Goal: Transaction & Acquisition: Purchase product/service

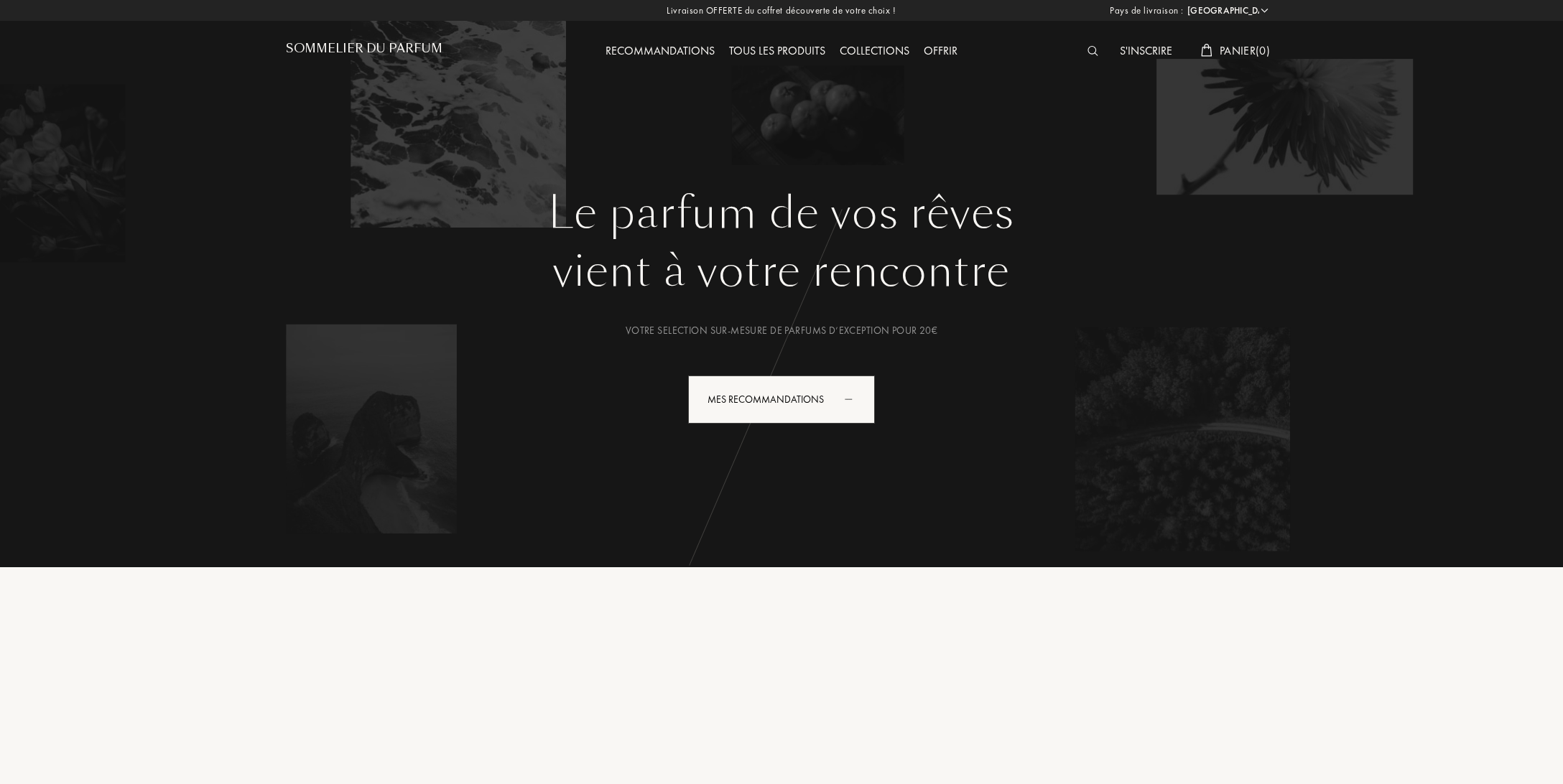
select select "FR"
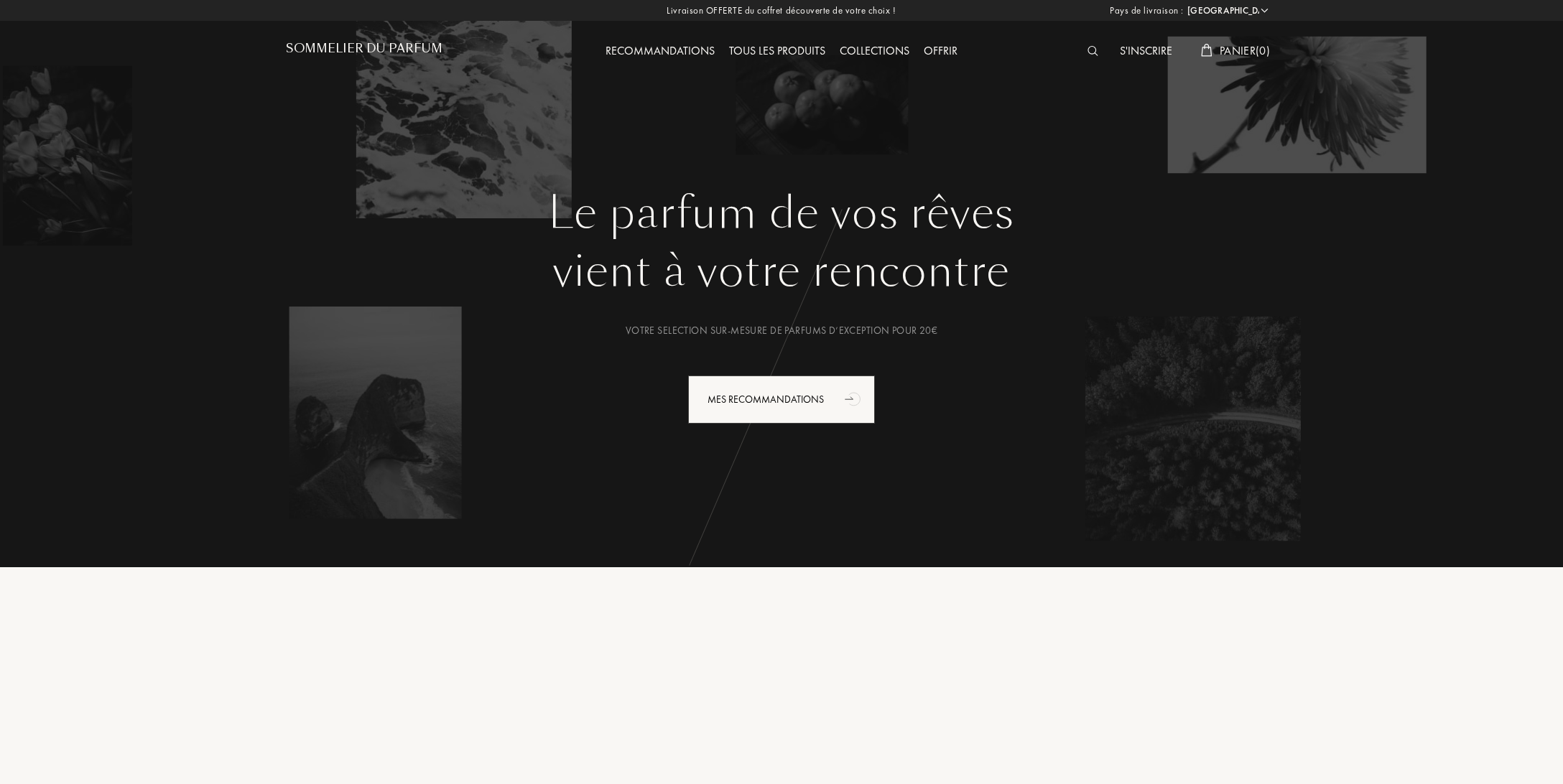
click at [1093, 53] on img at bounding box center [1092, 51] width 11 height 10
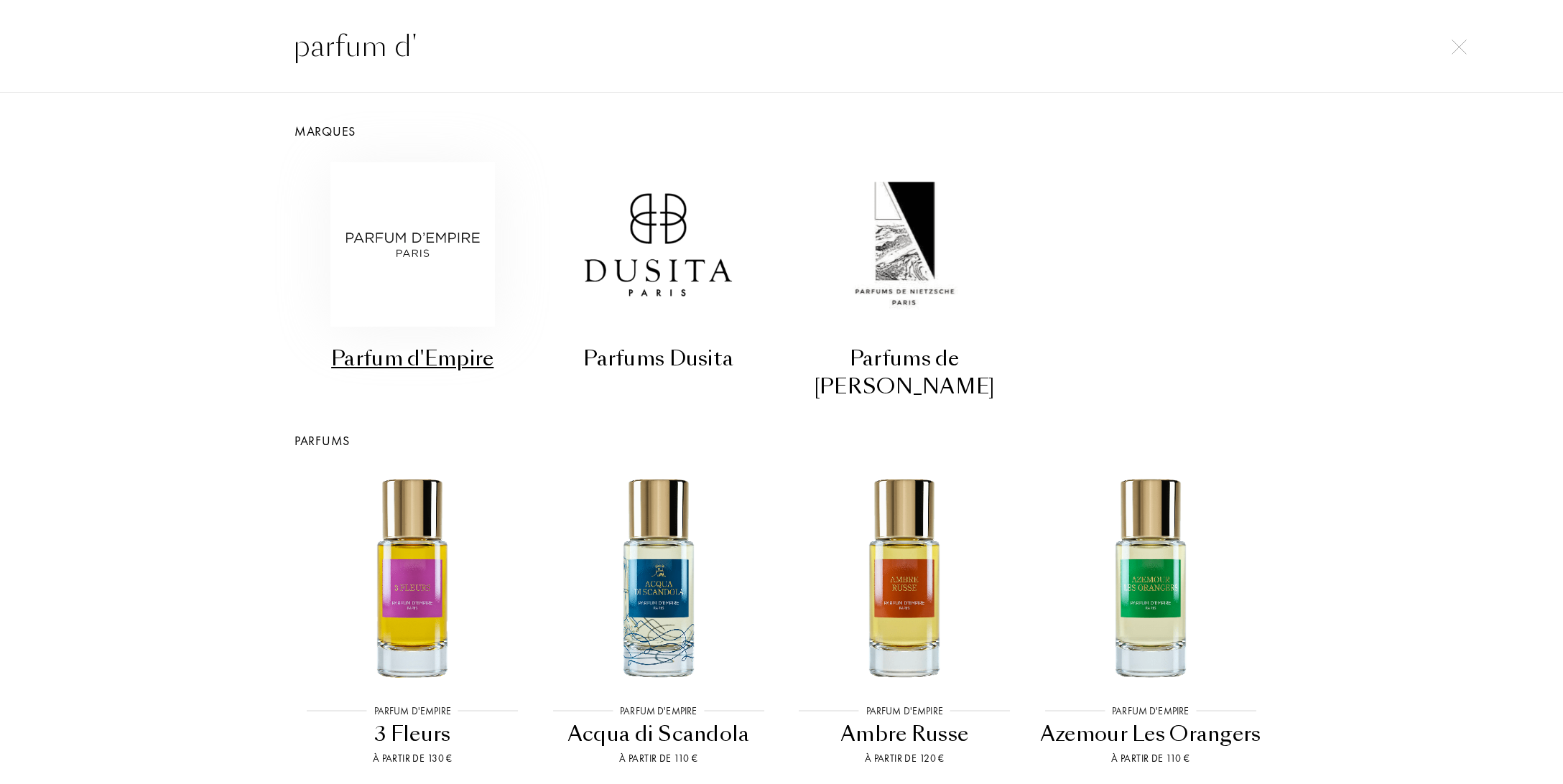
type input "parfum d'"
click at [437, 239] on img at bounding box center [413, 245] width 165 height 165
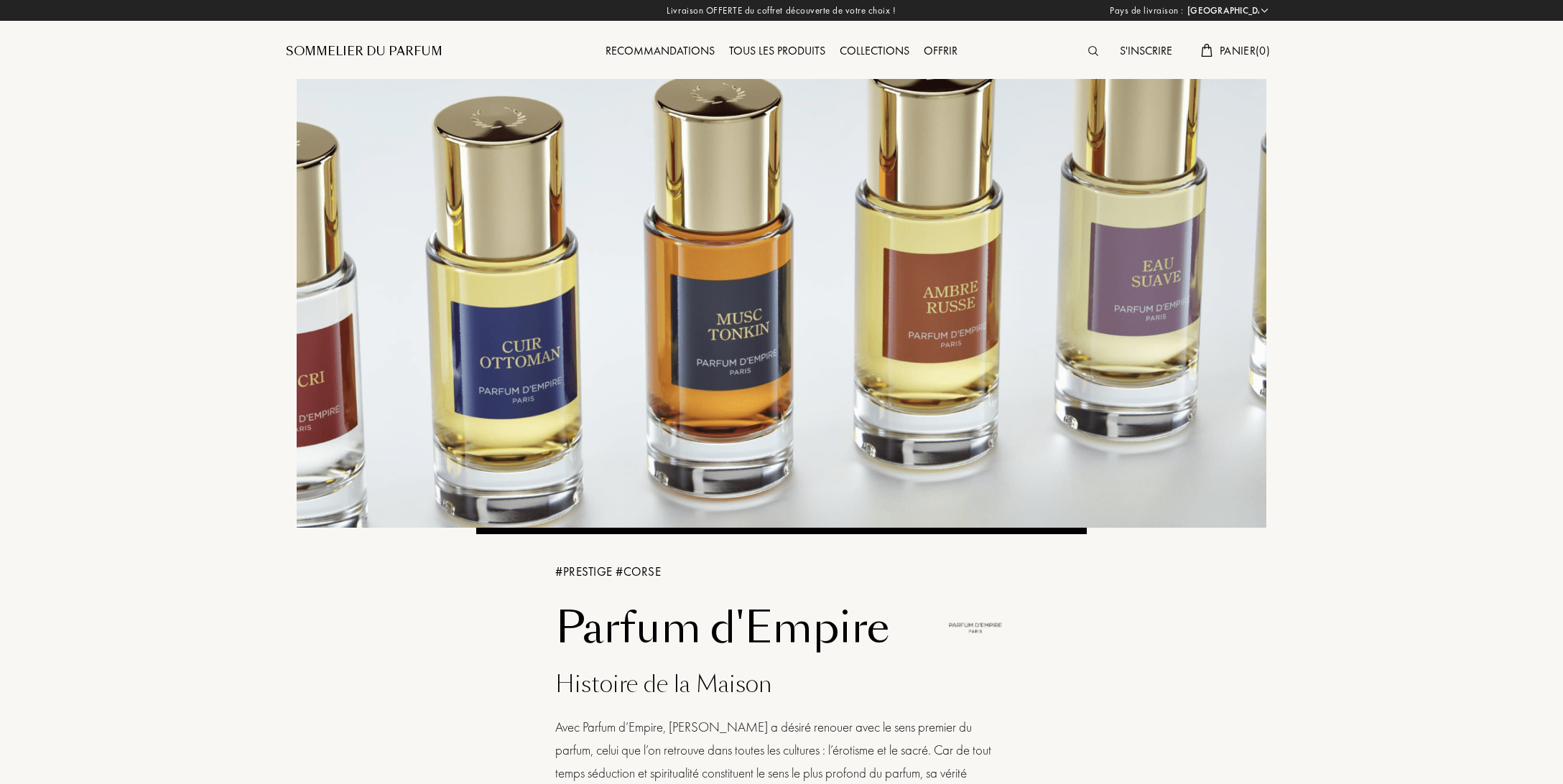
select select "FR"
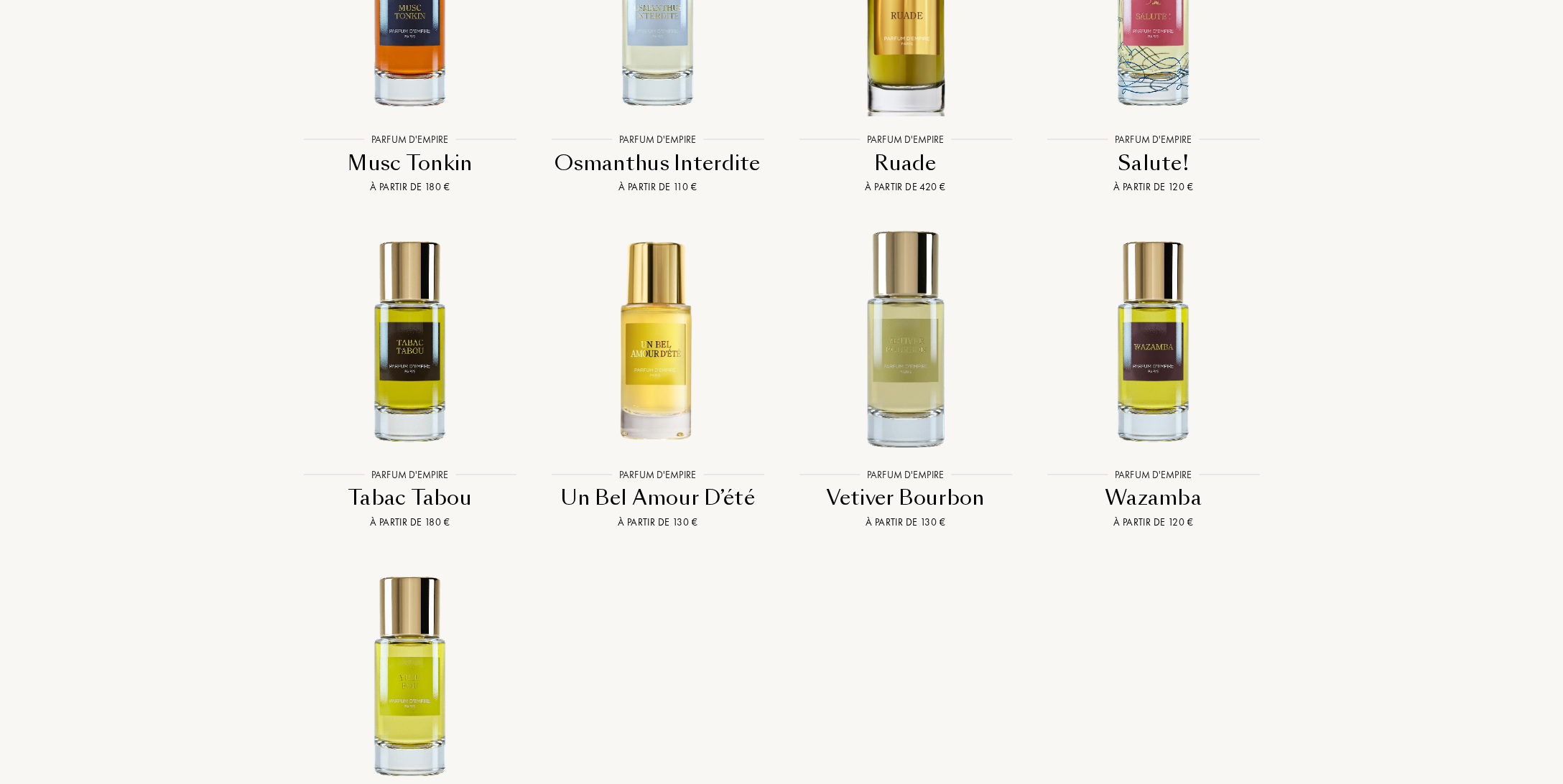
scroll to position [4261, 0]
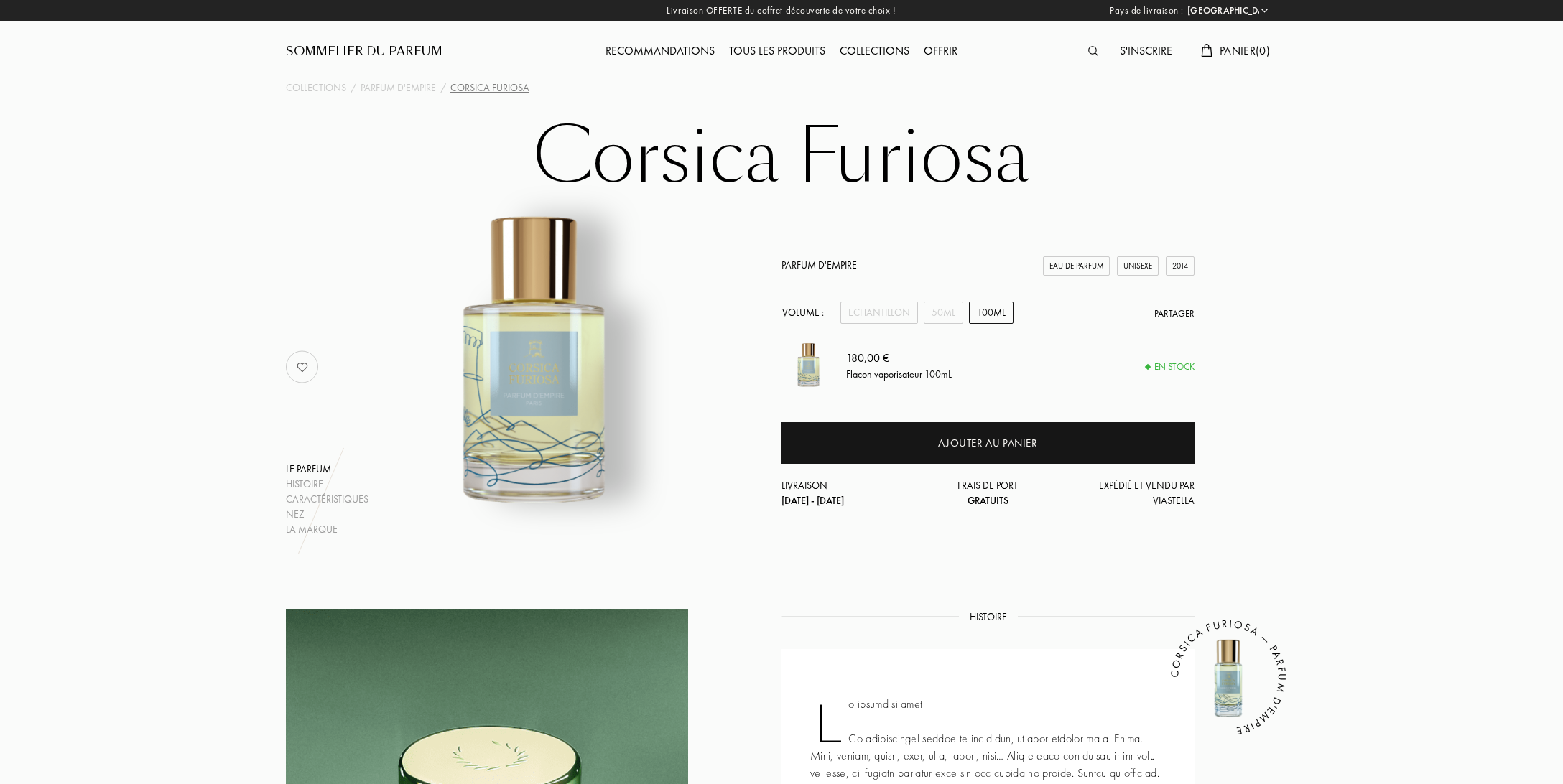
select select "FR"
click at [880, 316] on div "Echantillon" at bounding box center [879, 313] width 77 height 23
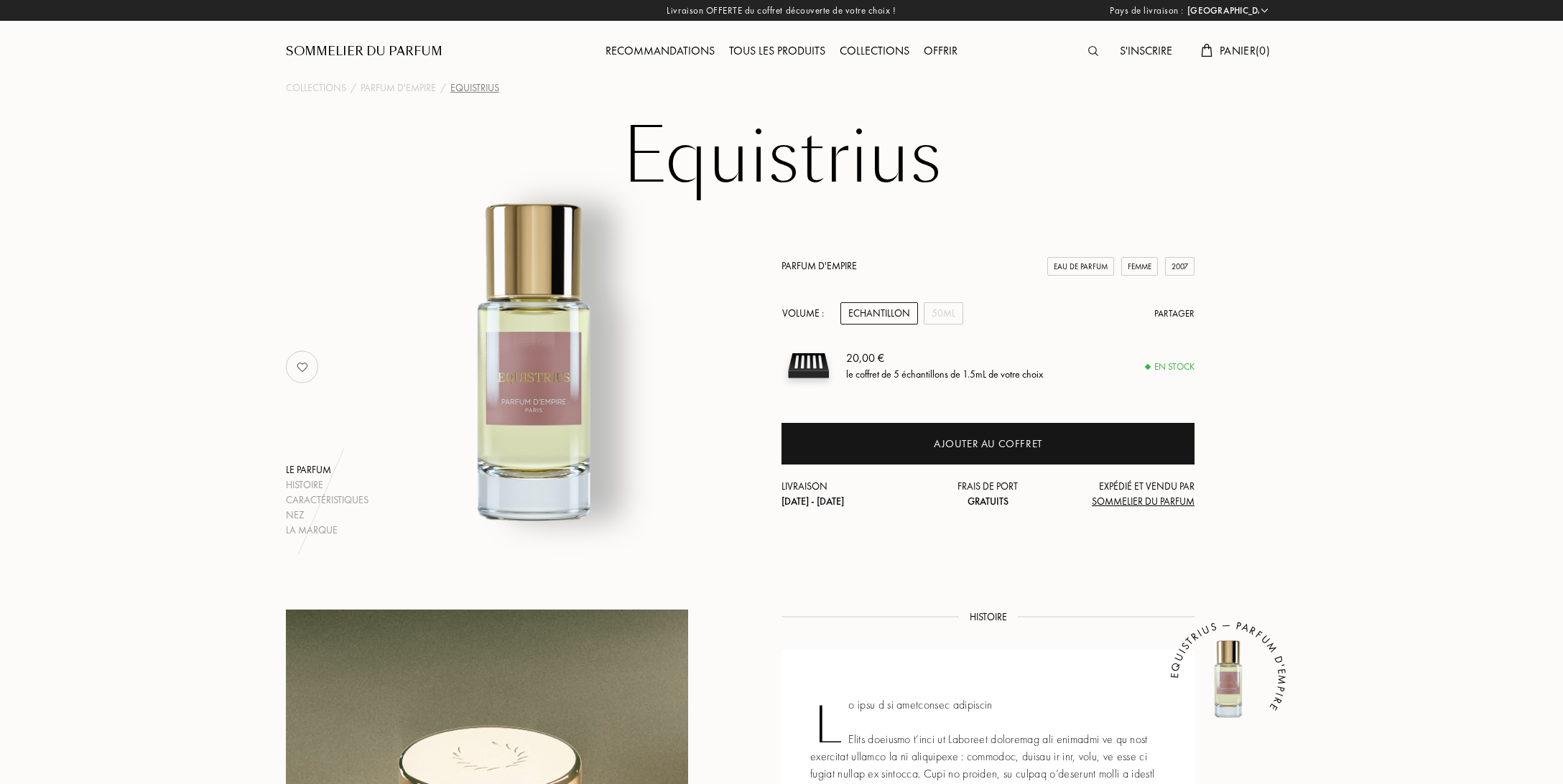
select select "FR"
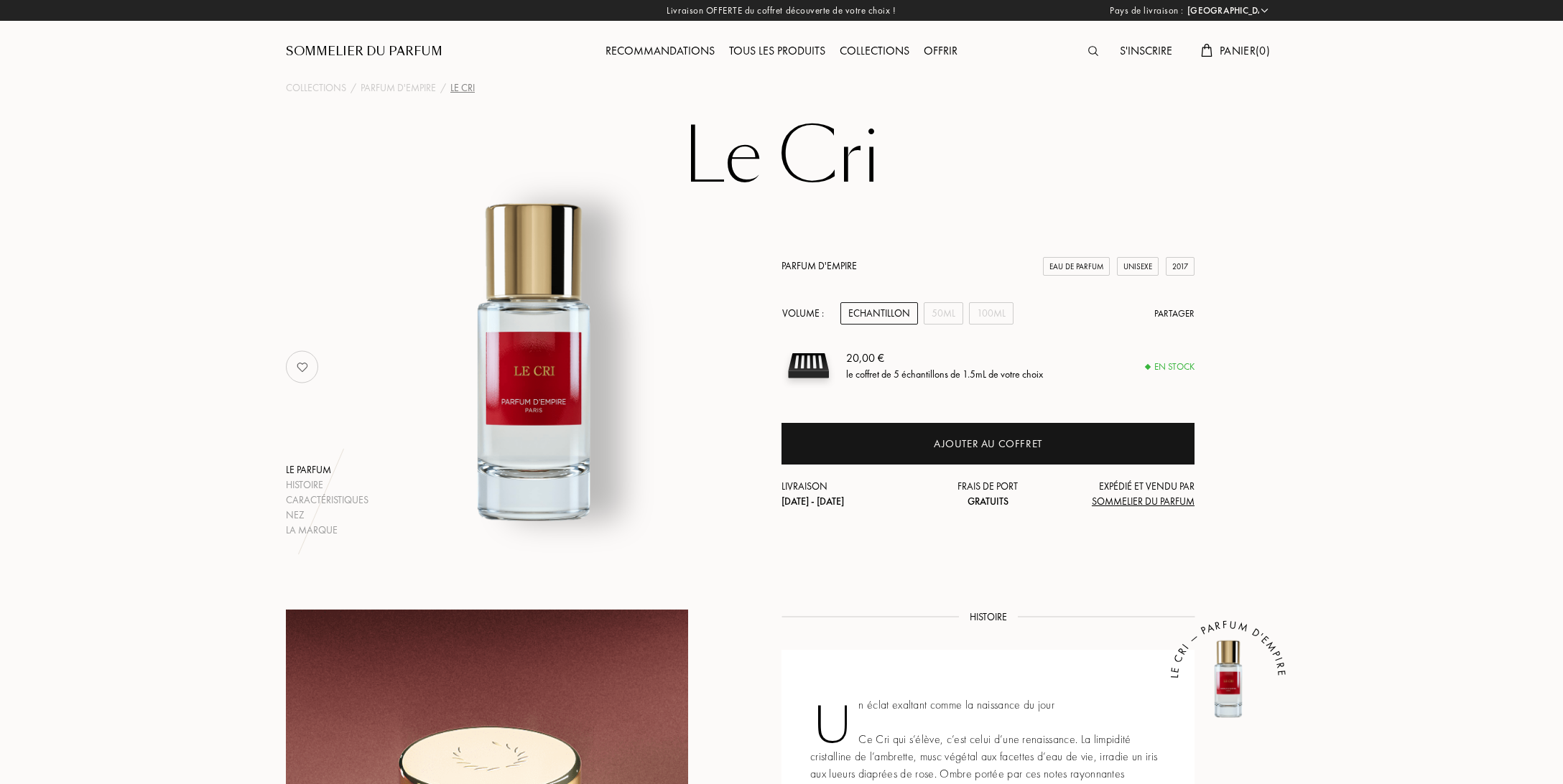
select select "FR"
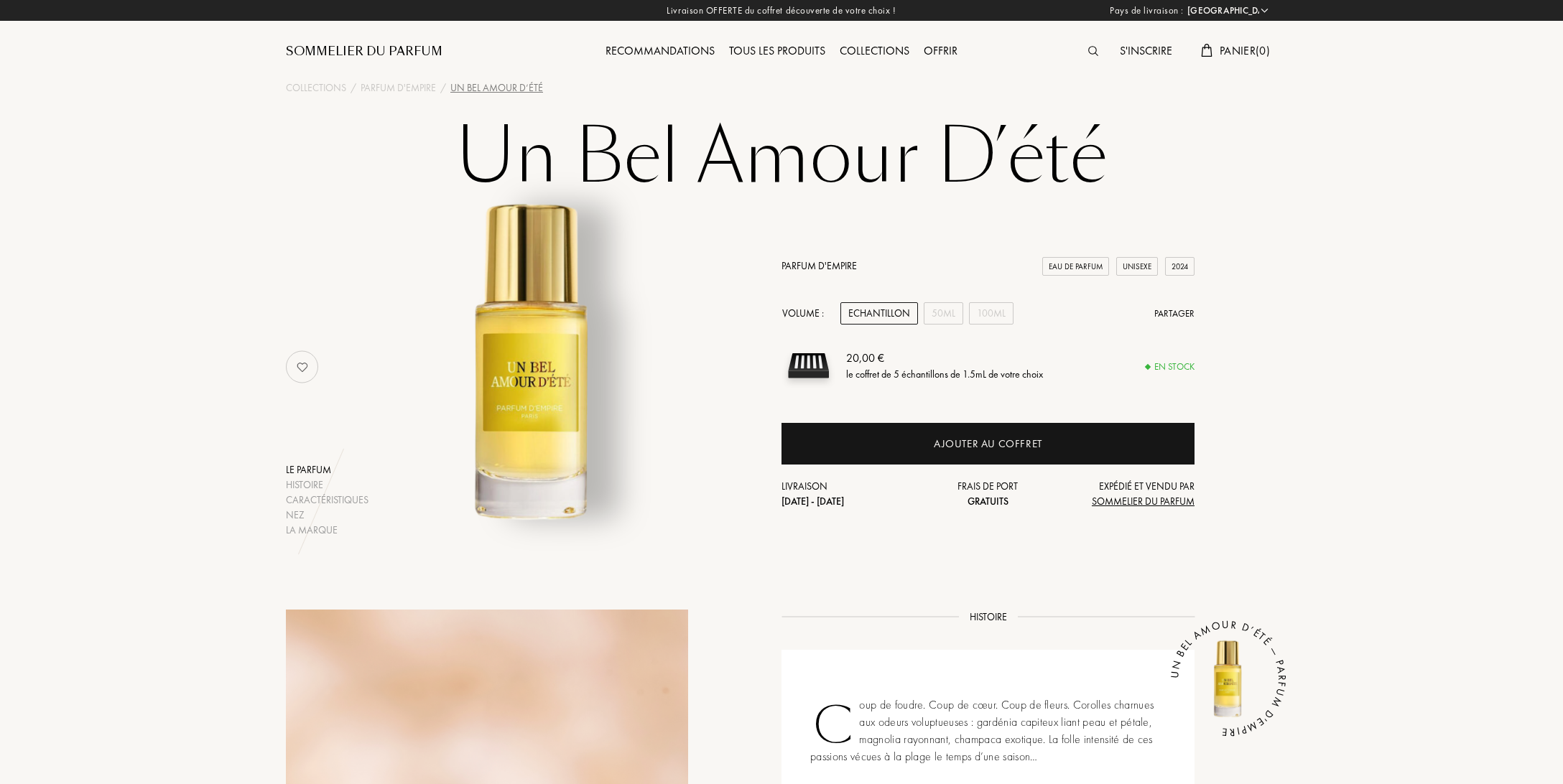
select select "FR"
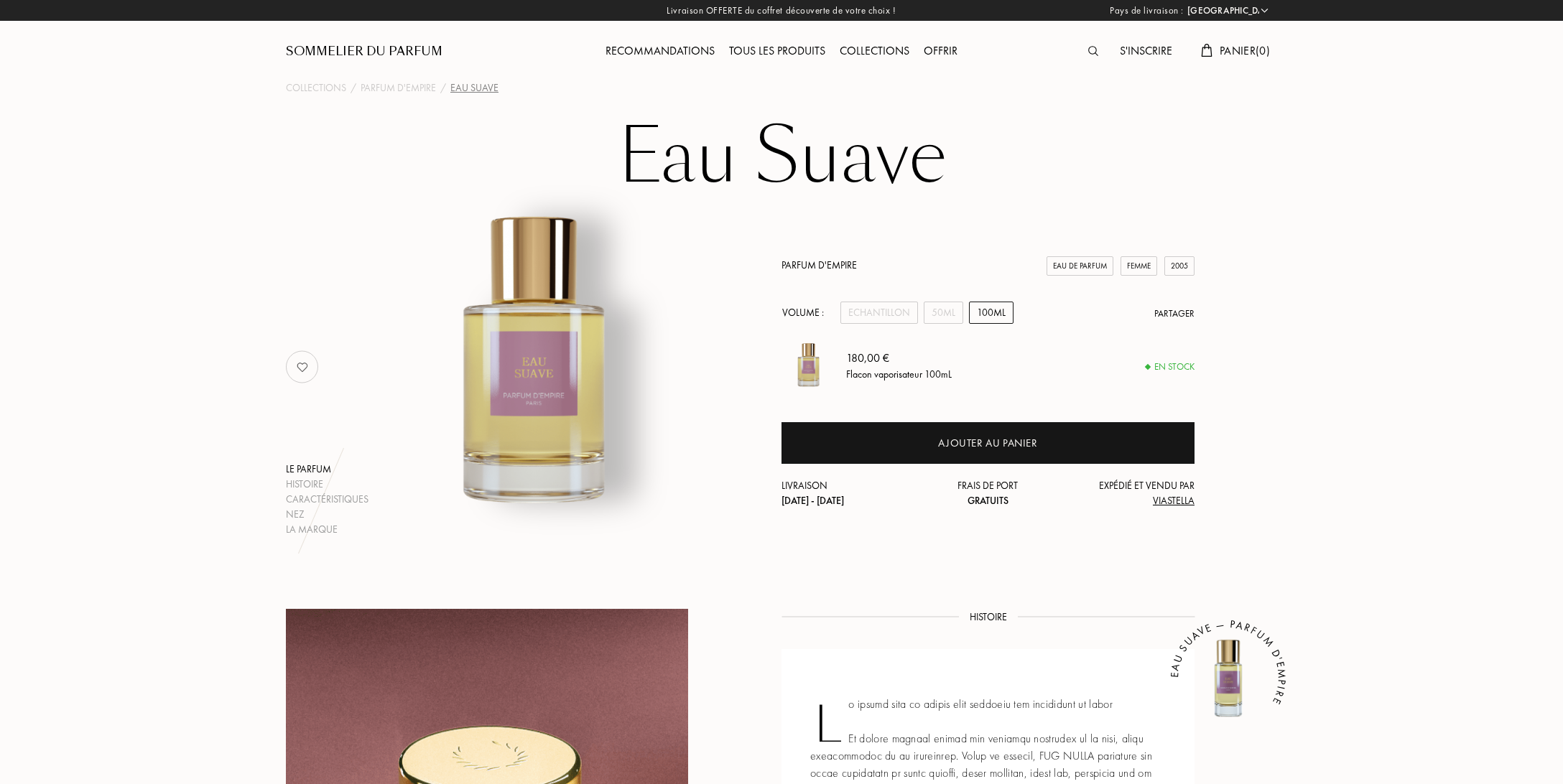
select select "FR"
click at [865, 304] on div "Echantillon" at bounding box center [879, 313] width 77 height 23
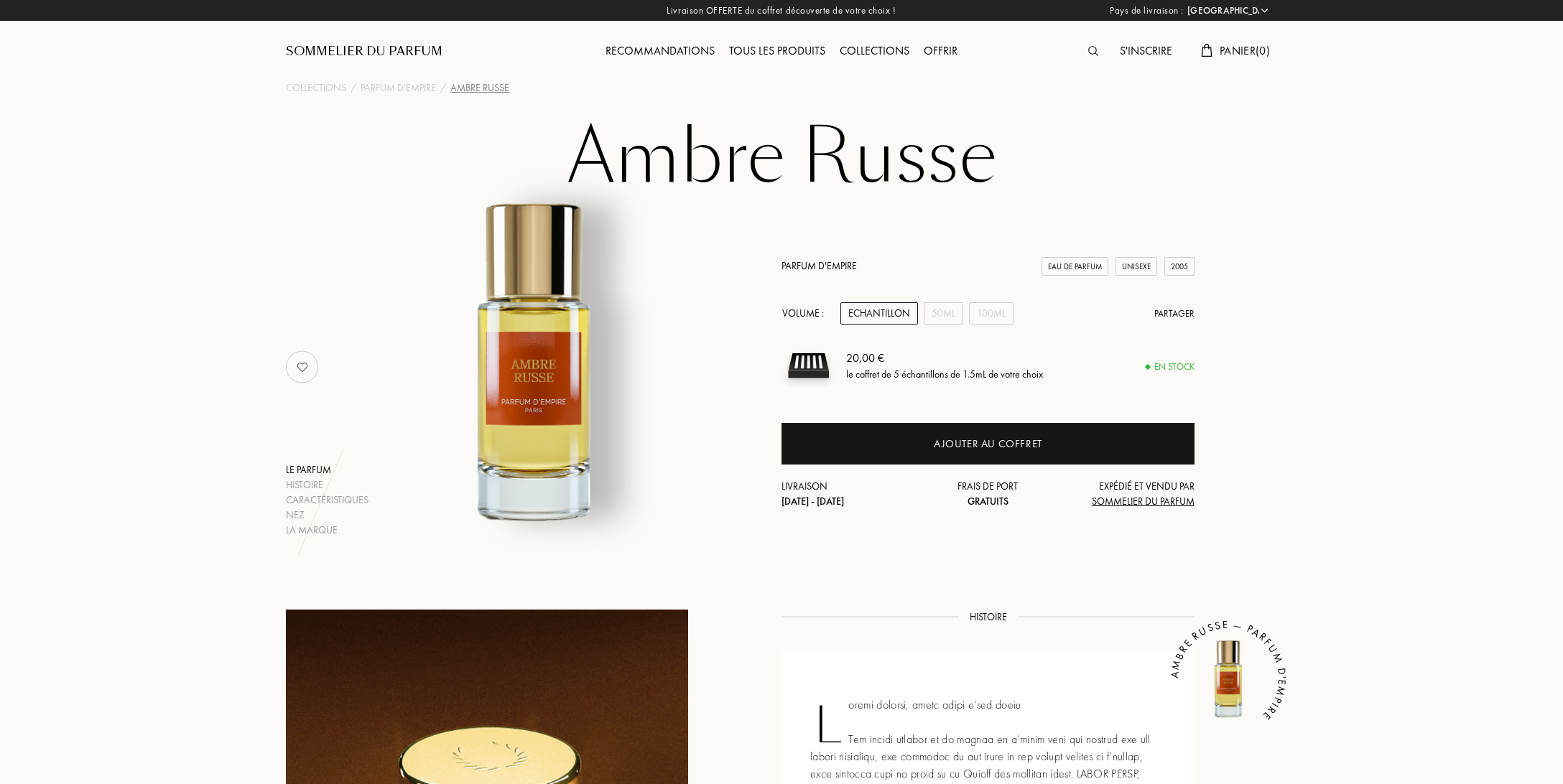
select select "FR"
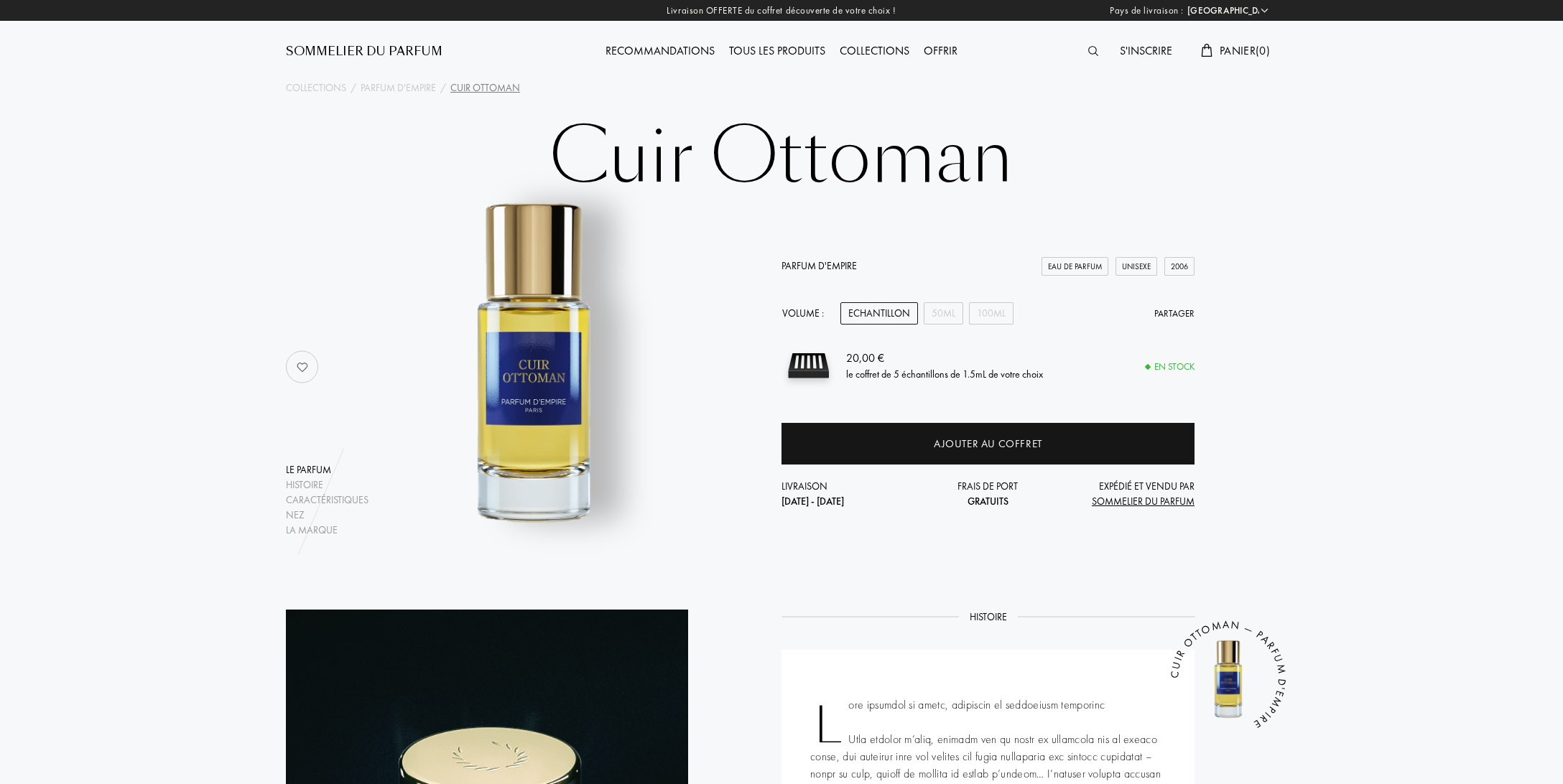
select select "FR"
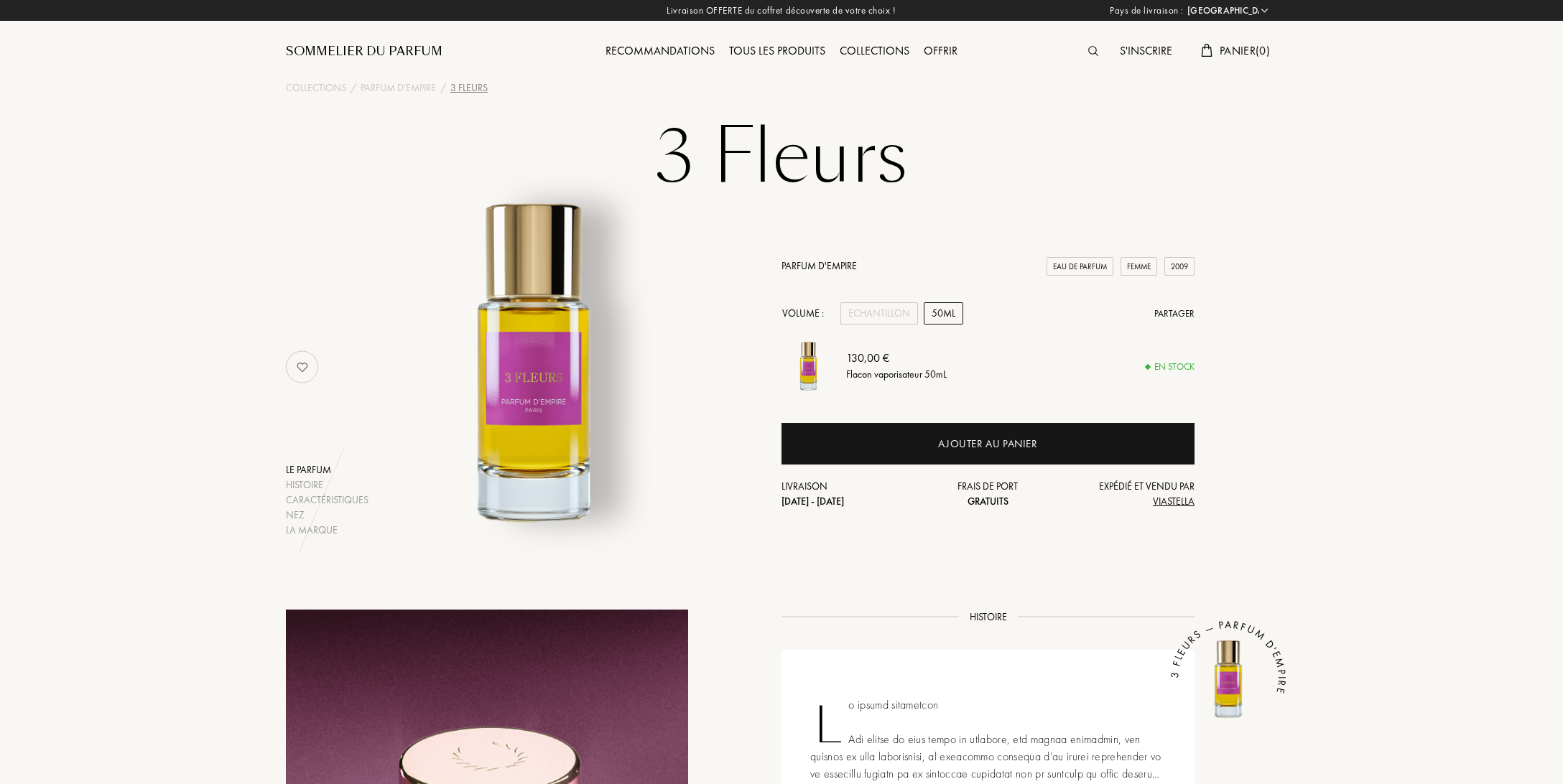
select select "FR"
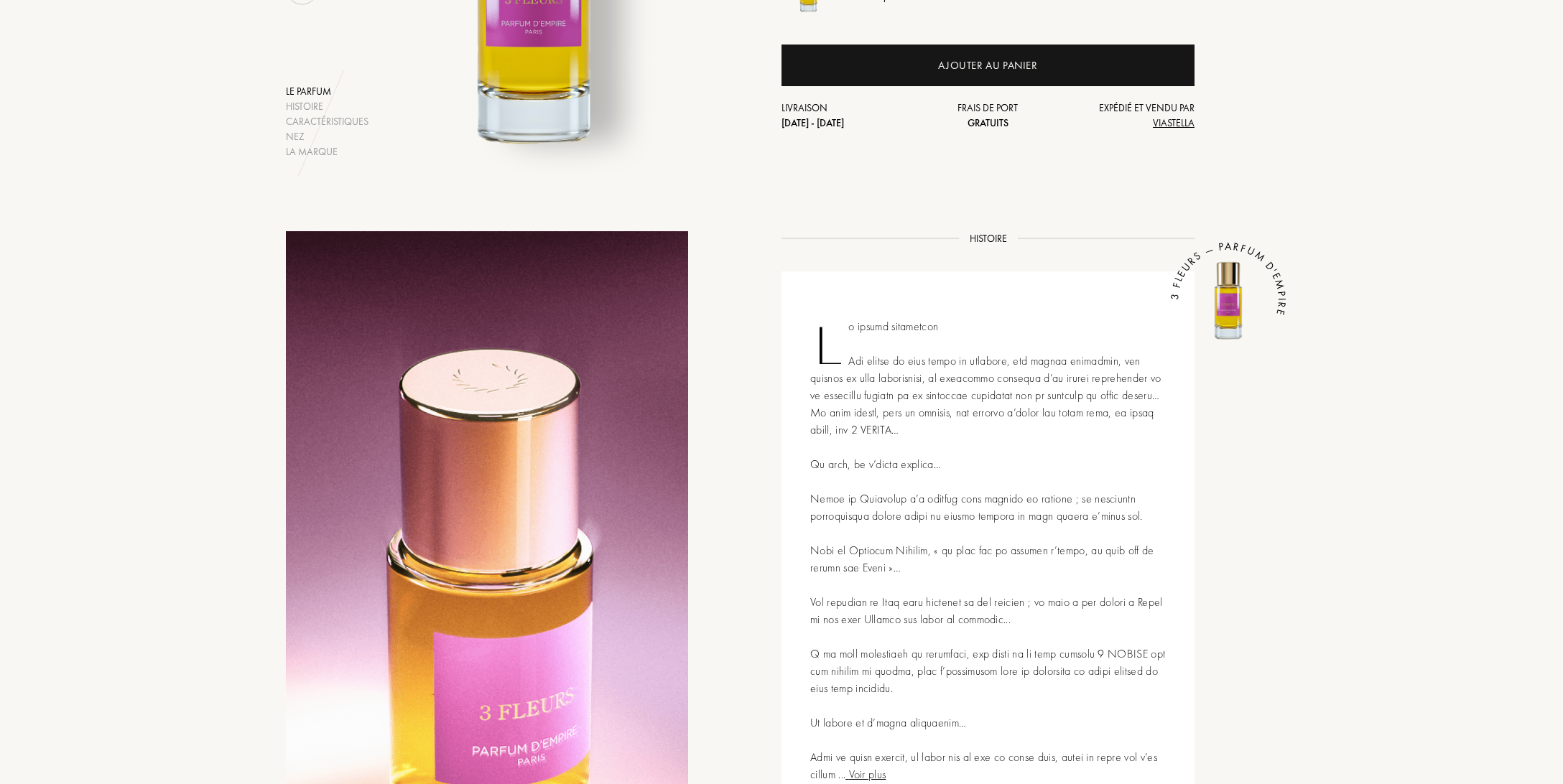
scroll to position [75, 0]
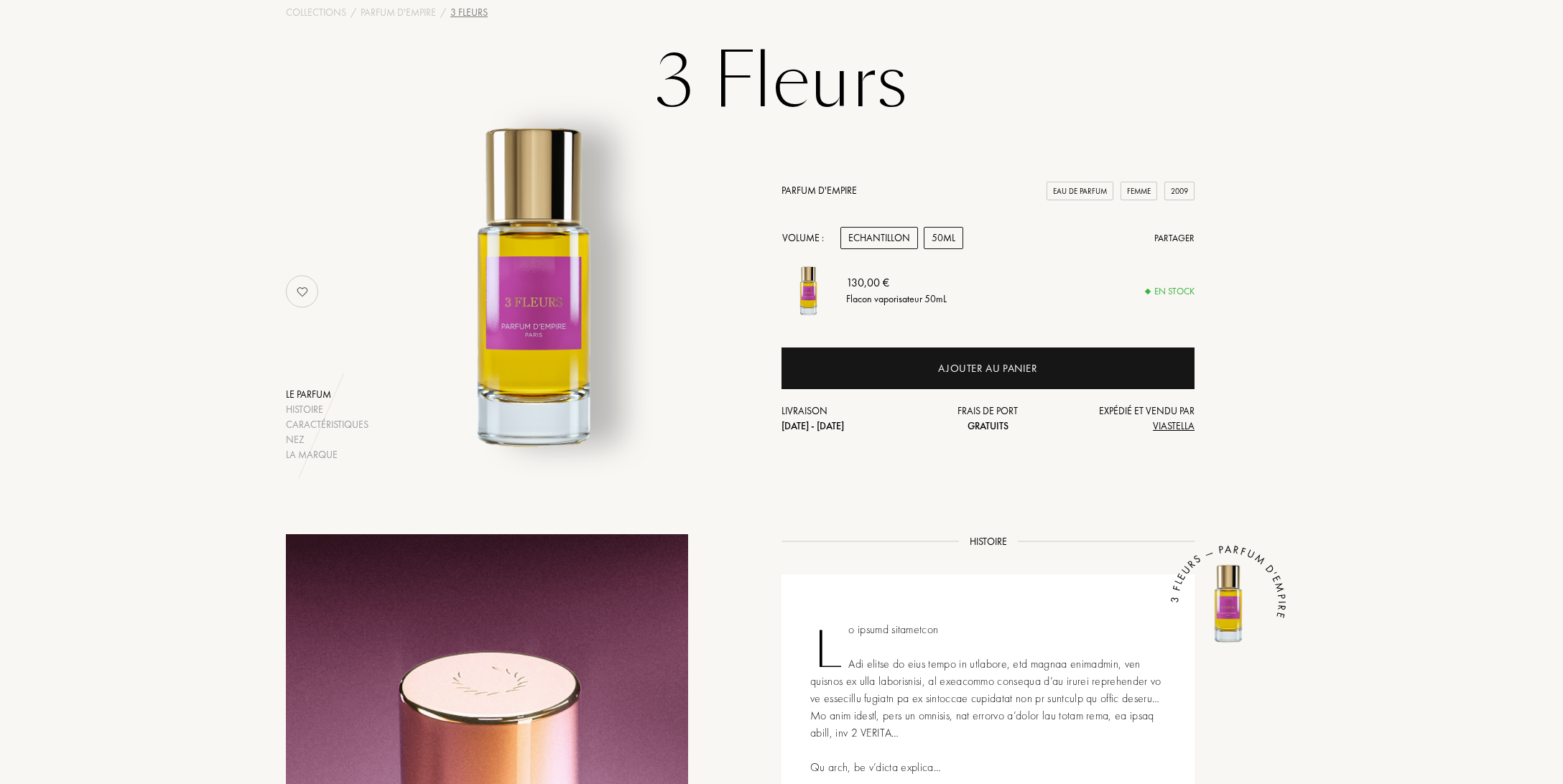
click at [885, 228] on div "Echantillon" at bounding box center [879, 238] width 77 height 23
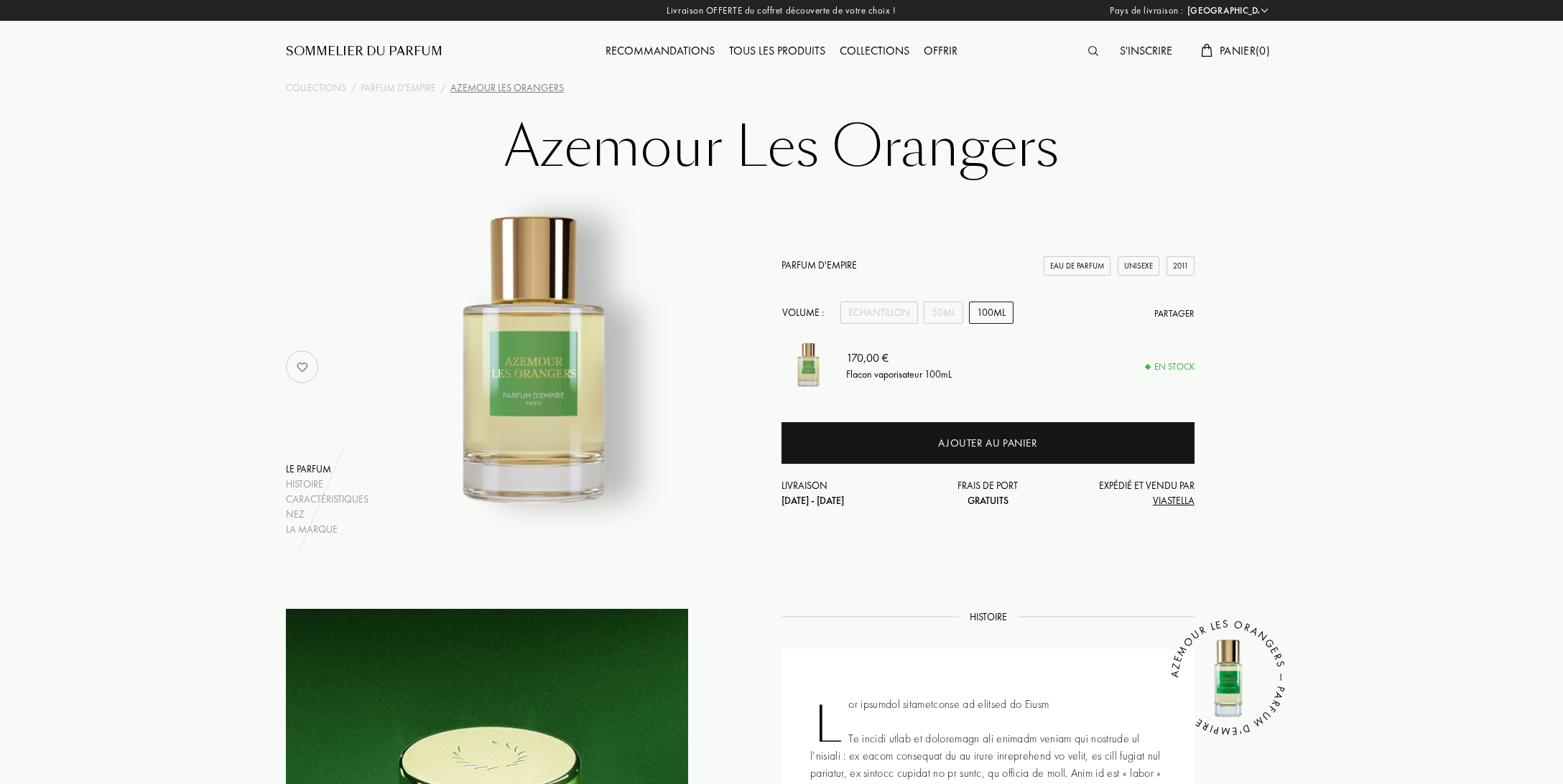
select select "FR"
click at [851, 308] on div "Echantillon" at bounding box center [879, 313] width 77 height 23
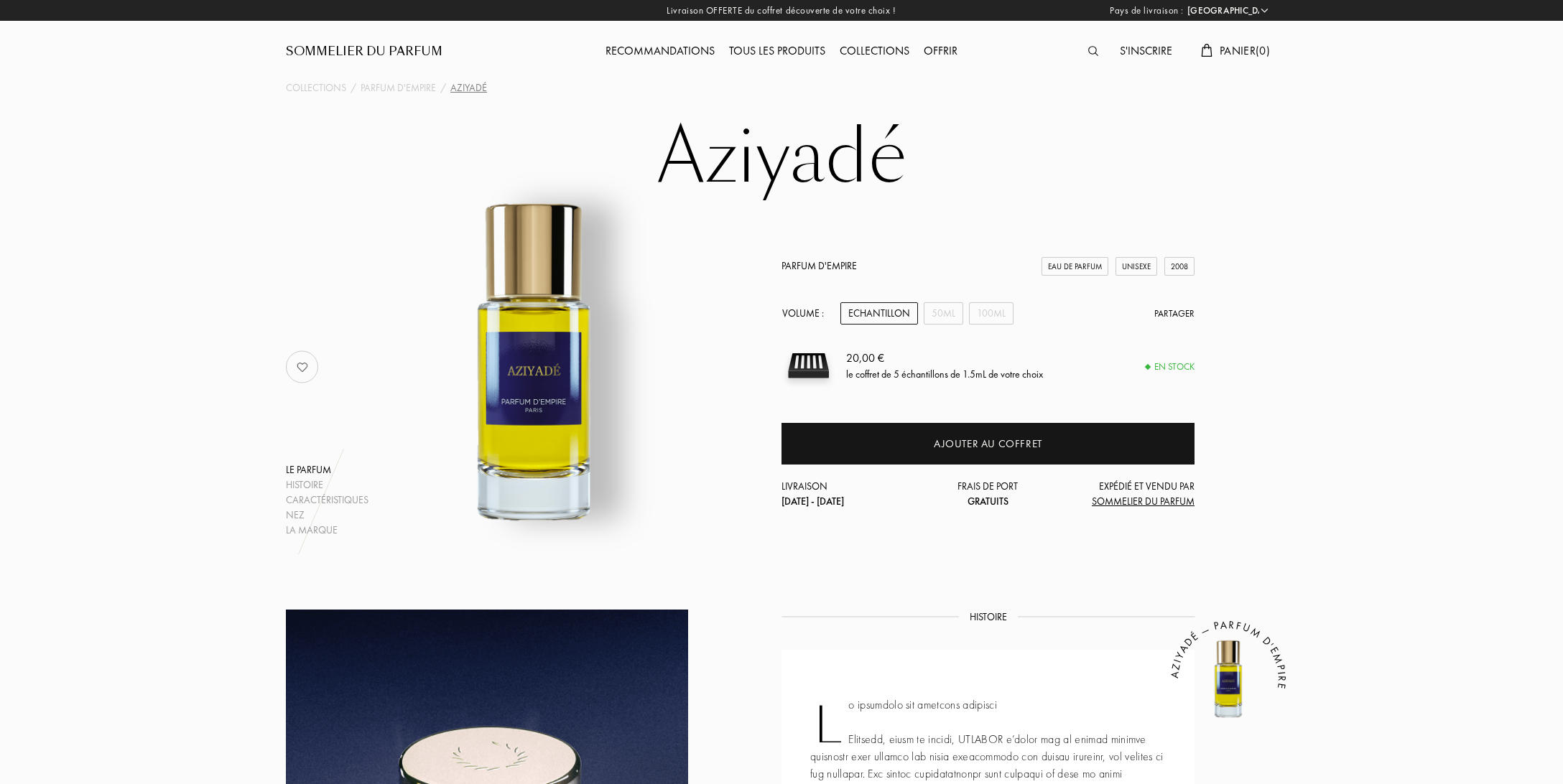
select select "FR"
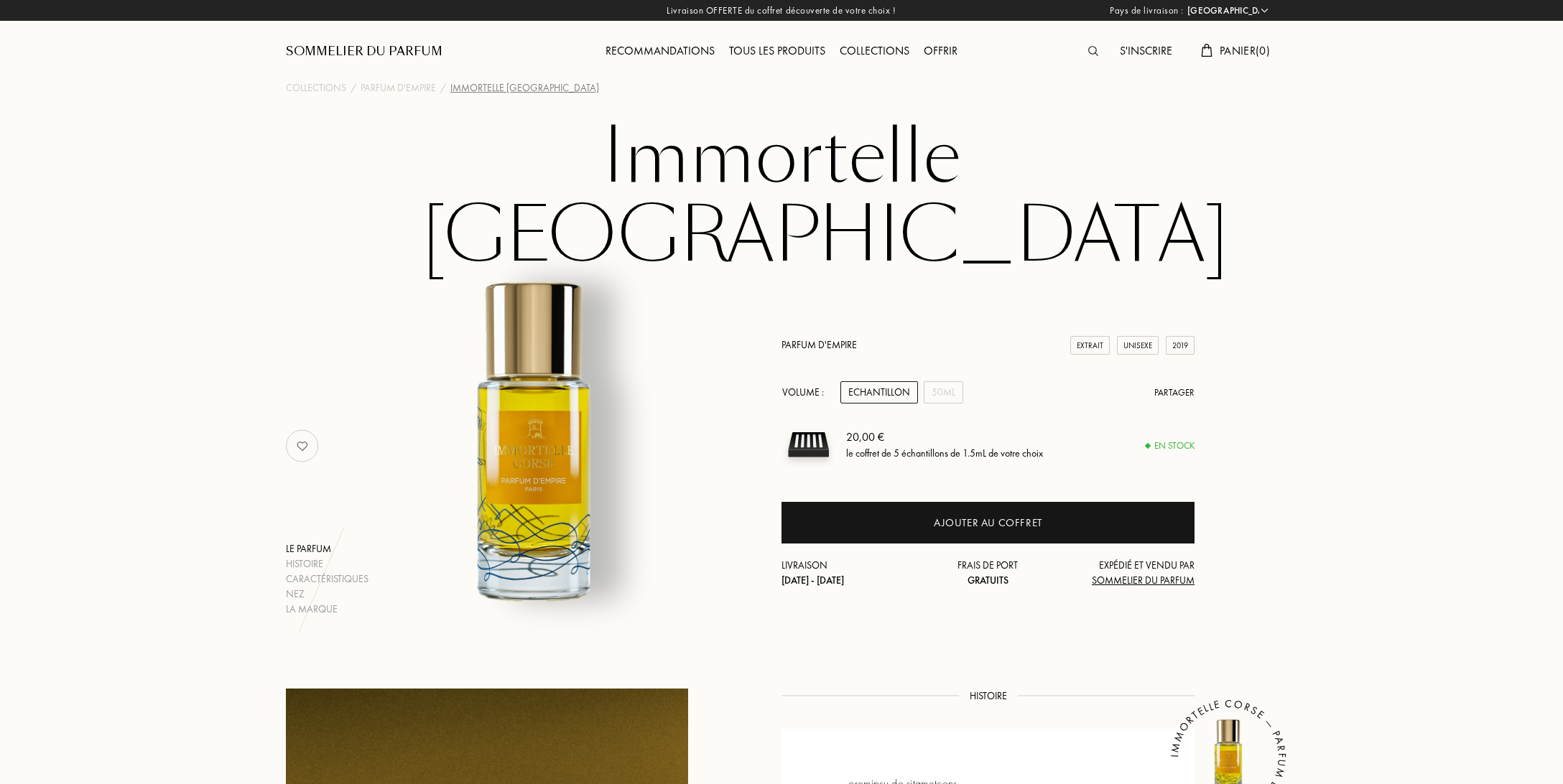
select select "FR"
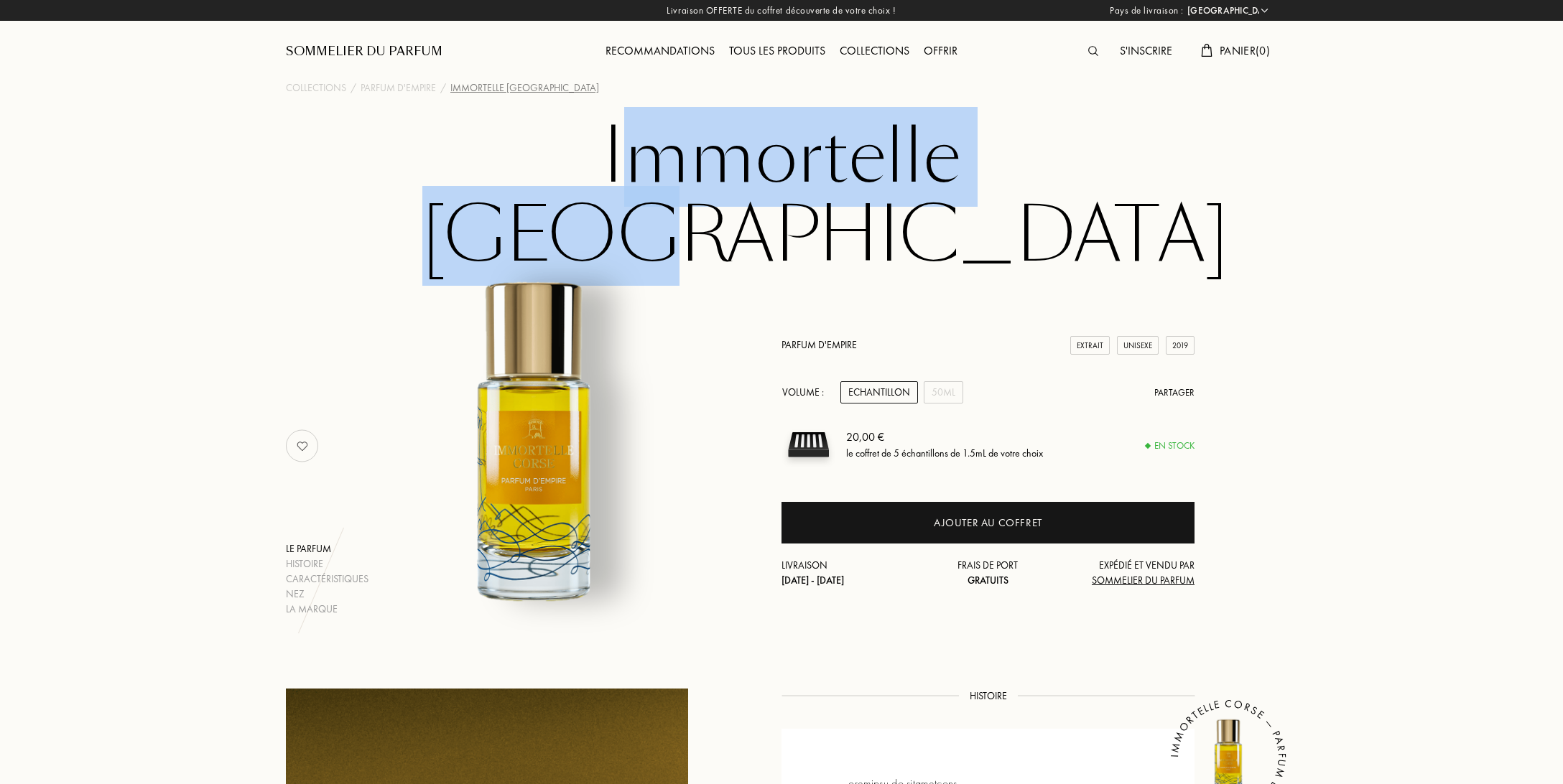
drag, startPoint x: 537, startPoint y: 160, endPoint x: 1103, endPoint y: 152, distance: 566.1
click at [1103, 152] on h1 "Immortelle Corse" at bounding box center [782, 196] width 719 height 158
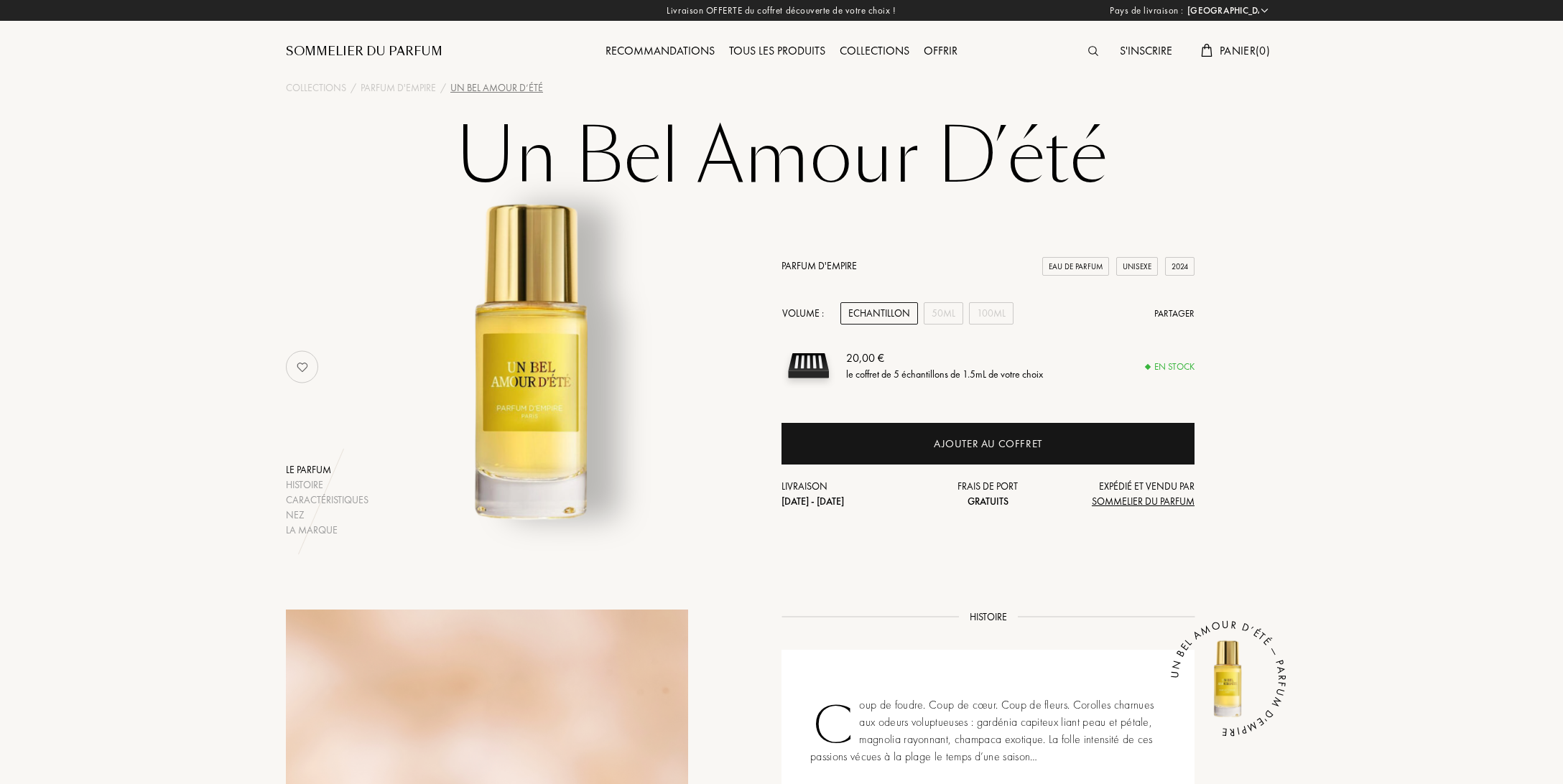
select select "FR"
click at [938, 324] on div "Parfum d'Empire Eau de Parfum Unisexe 2024 Volume : Echantillon 50mL 100mL Part…" at bounding box center [987, 384] width 413 height 251
click at [944, 313] on div "50mL" at bounding box center [943, 313] width 39 height 23
click at [996, 309] on div "100mL" at bounding box center [990, 313] width 44 height 23
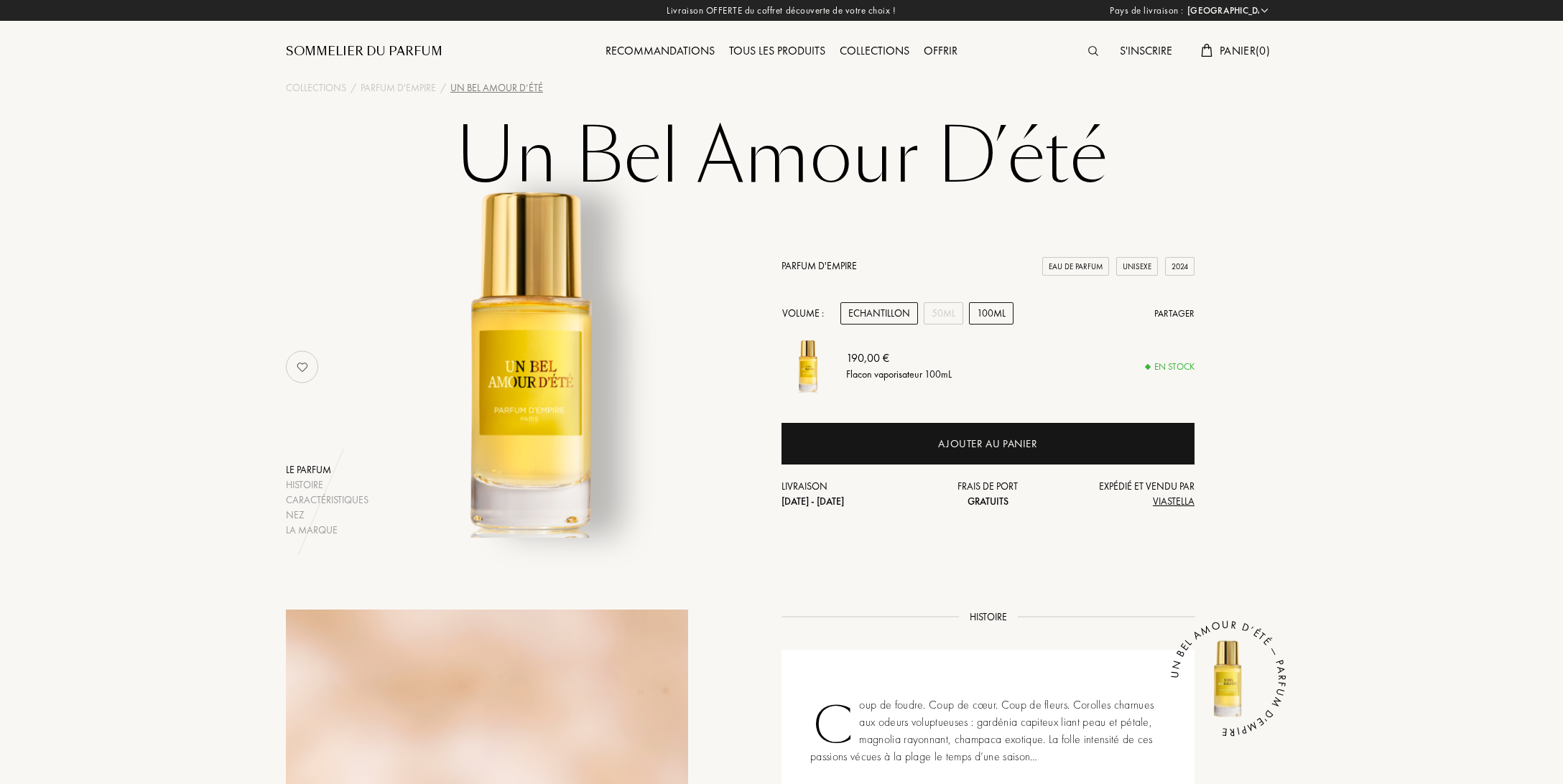
click at [881, 310] on div "Echantillon" at bounding box center [879, 313] width 77 height 23
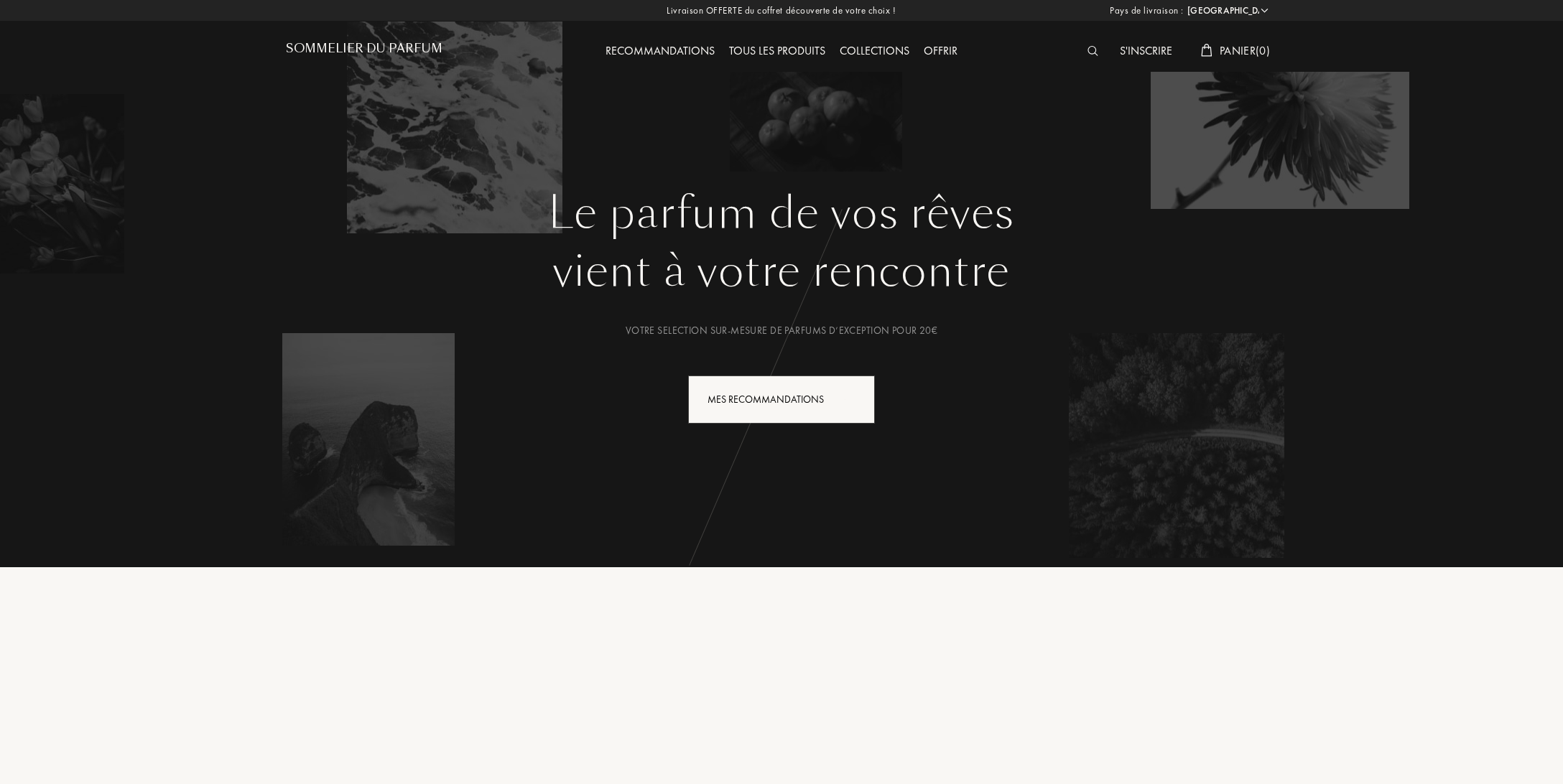
select select "FR"
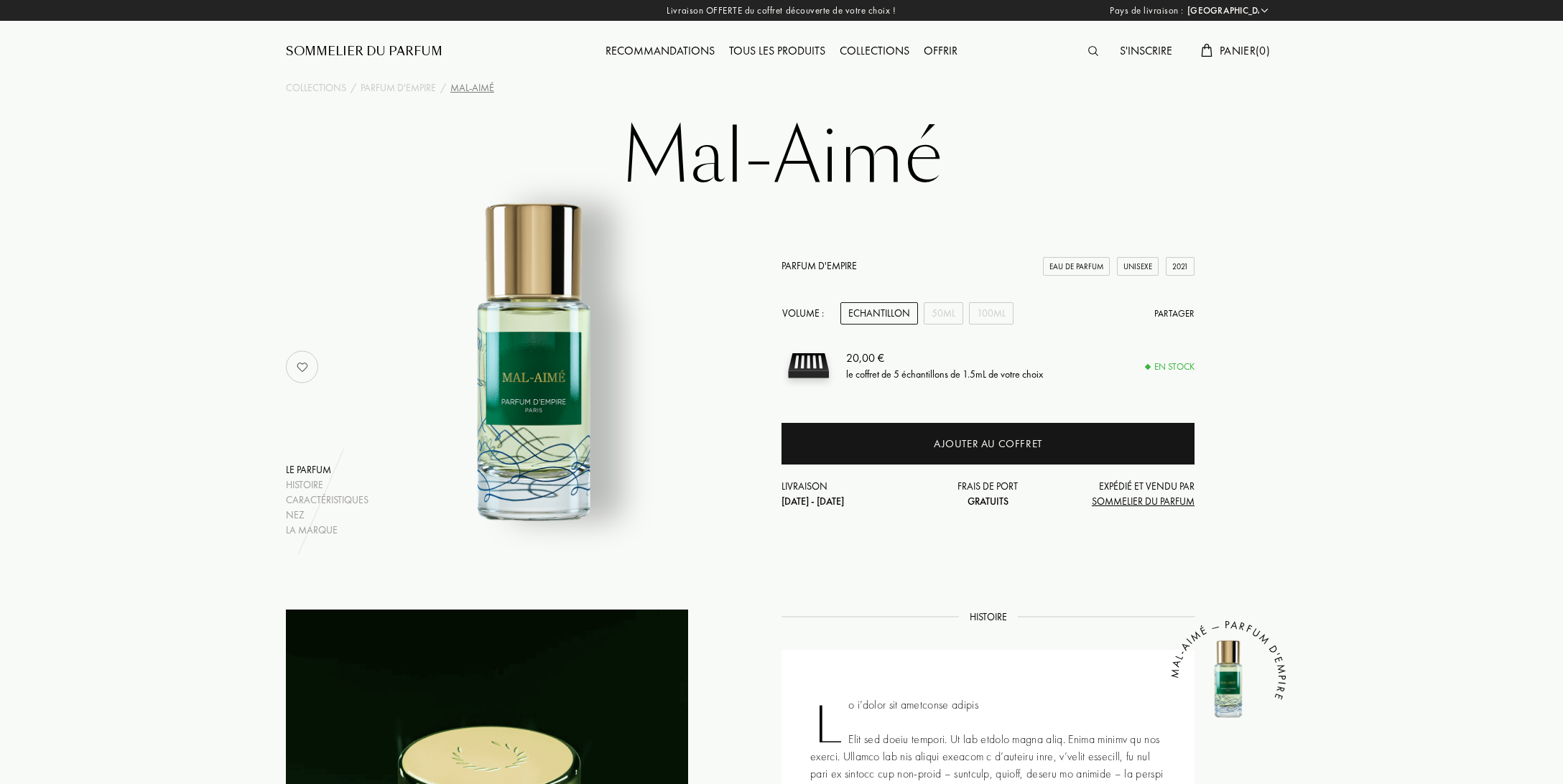
select select "FR"
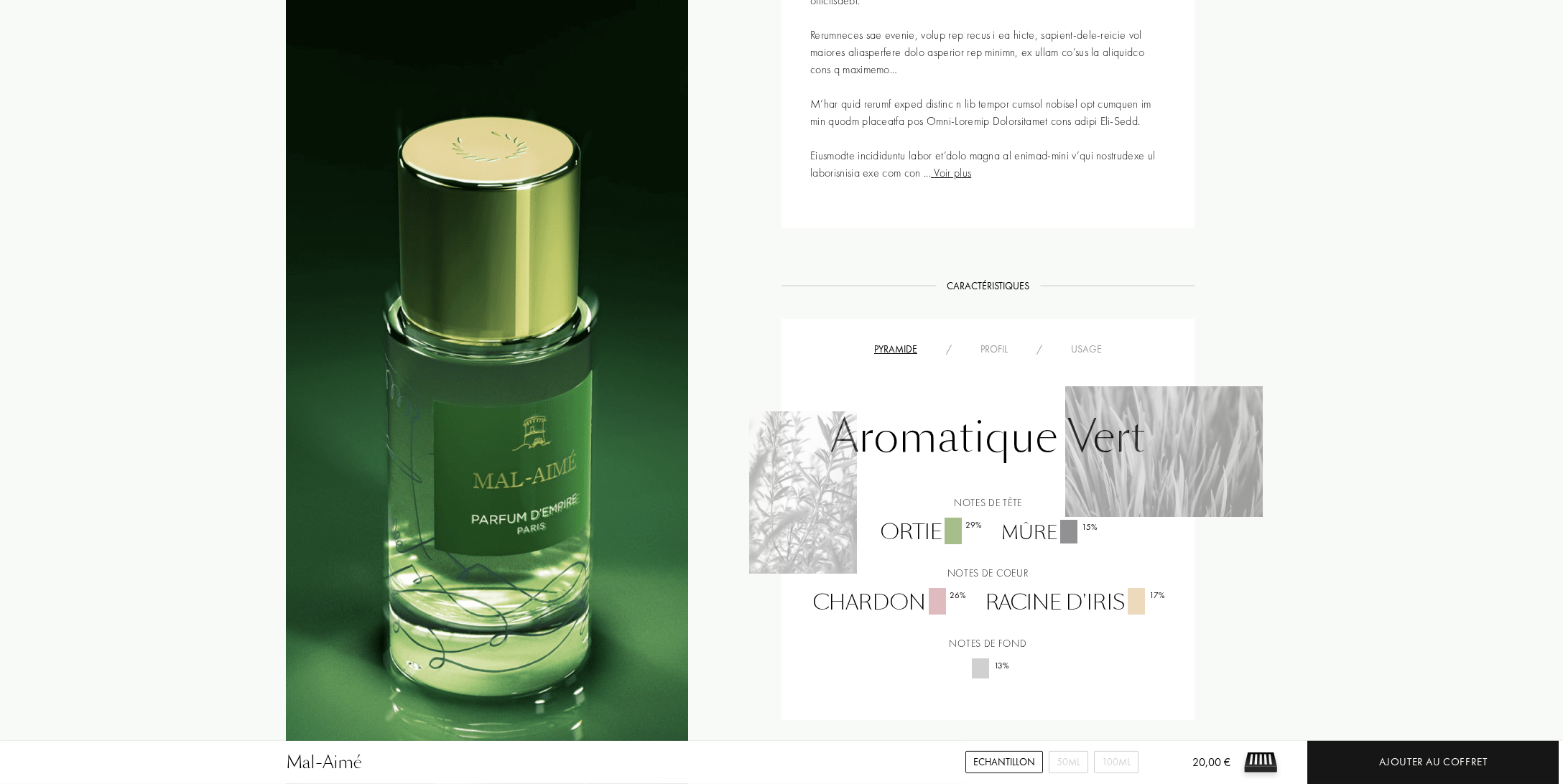
scroll to position [832, 0]
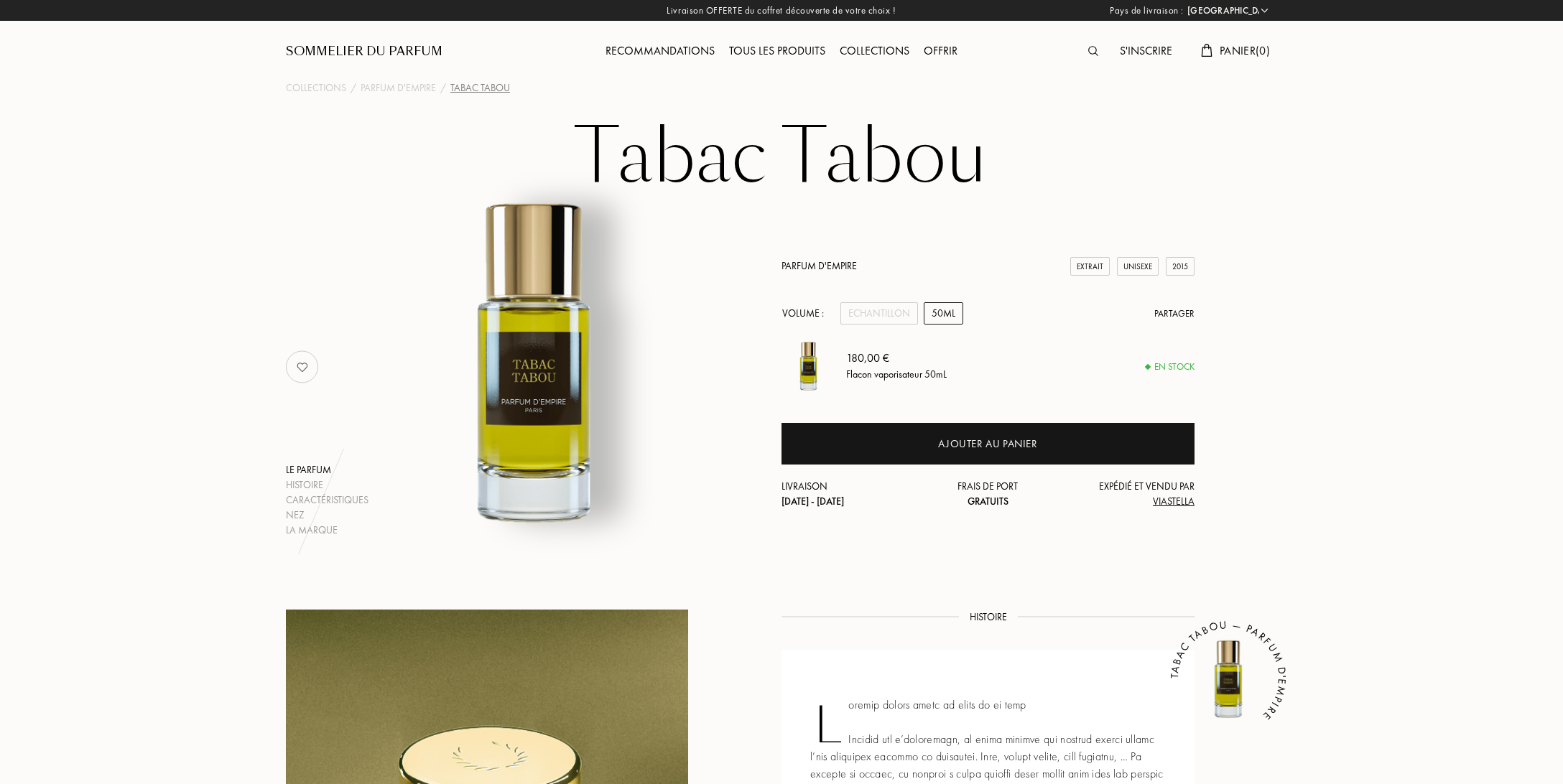
select select "FR"
click at [882, 313] on div "Echantillon" at bounding box center [879, 313] width 77 height 23
